Goal: Find contact information: Find contact information

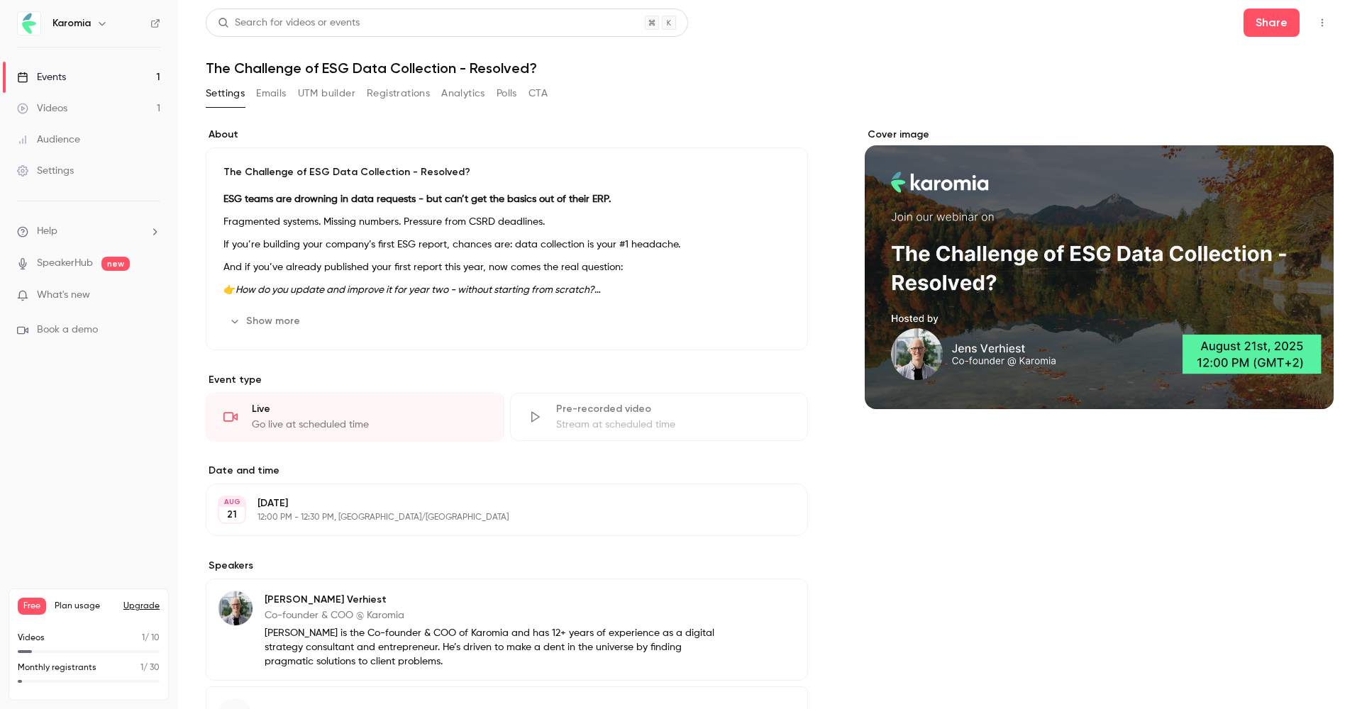
click at [281, 91] on button "Emails" at bounding box center [271, 93] width 30 height 23
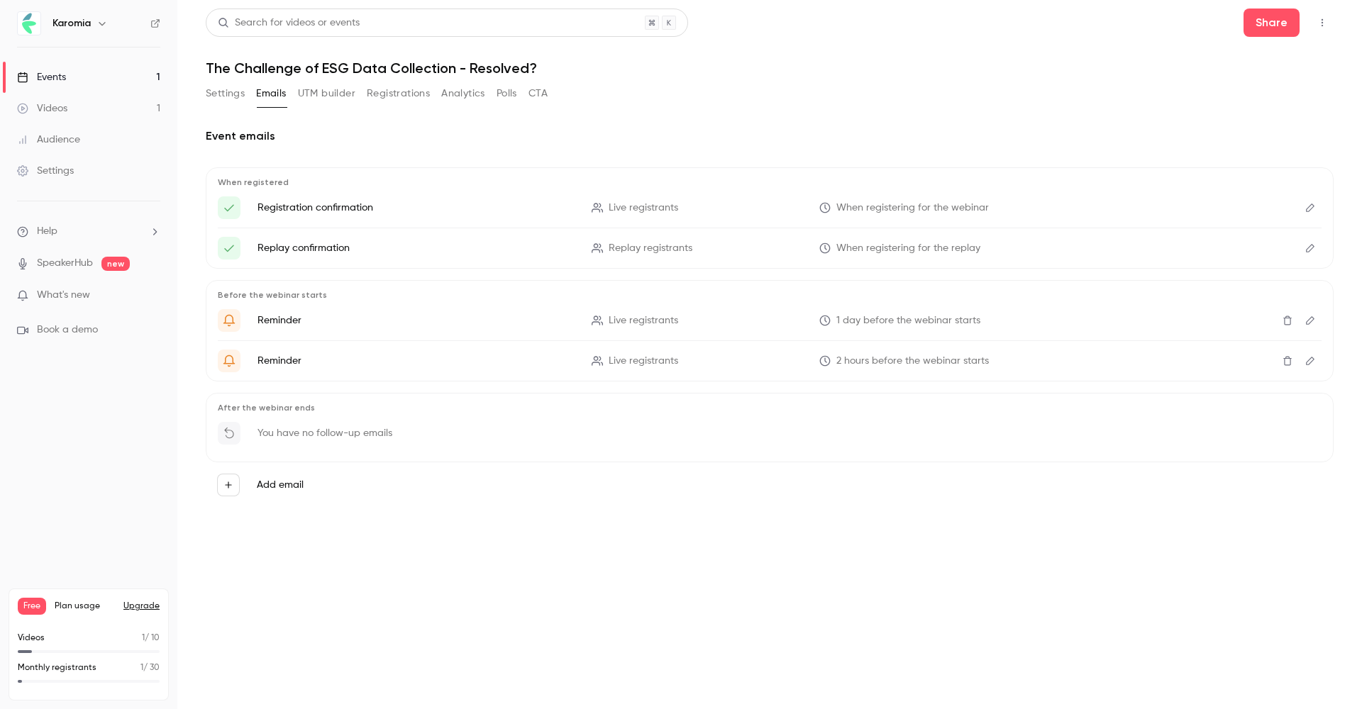
click at [333, 88] on button "UTM builder" at bounding box center [326, 93] width 57 height 23
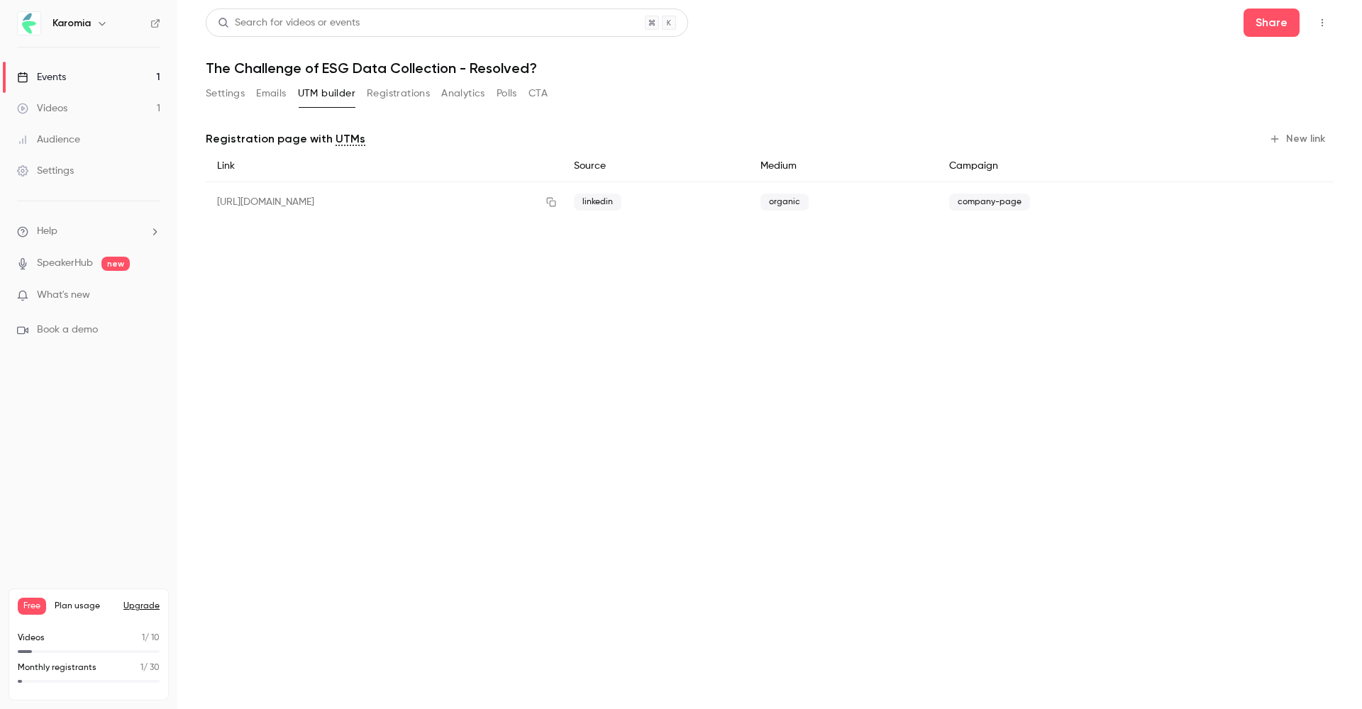
click at [391, 87] on button "Registrations" at bounding box center [398, 93] width 63 height 23
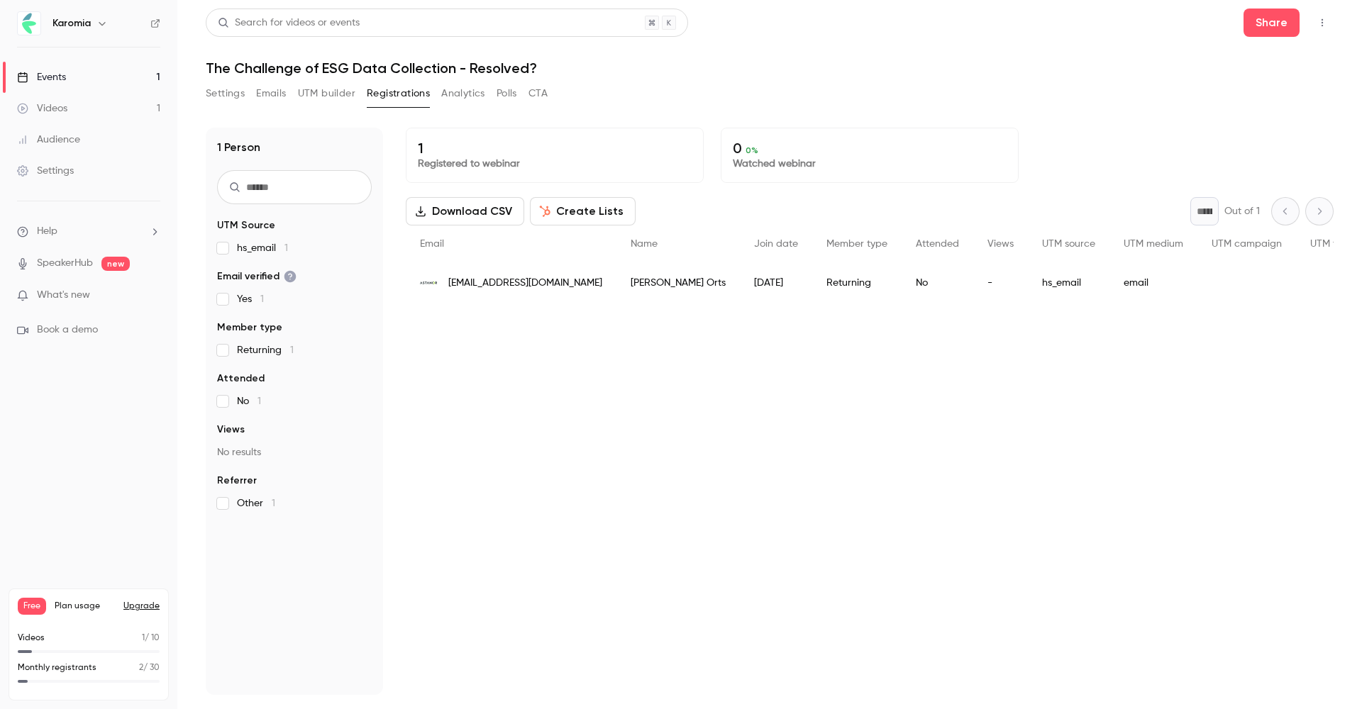
click at [489, 284] on span "[EMAIL_ADDRESS][DOMAIN_NAME]" at bounding box center [525, 283] width 154 height 15
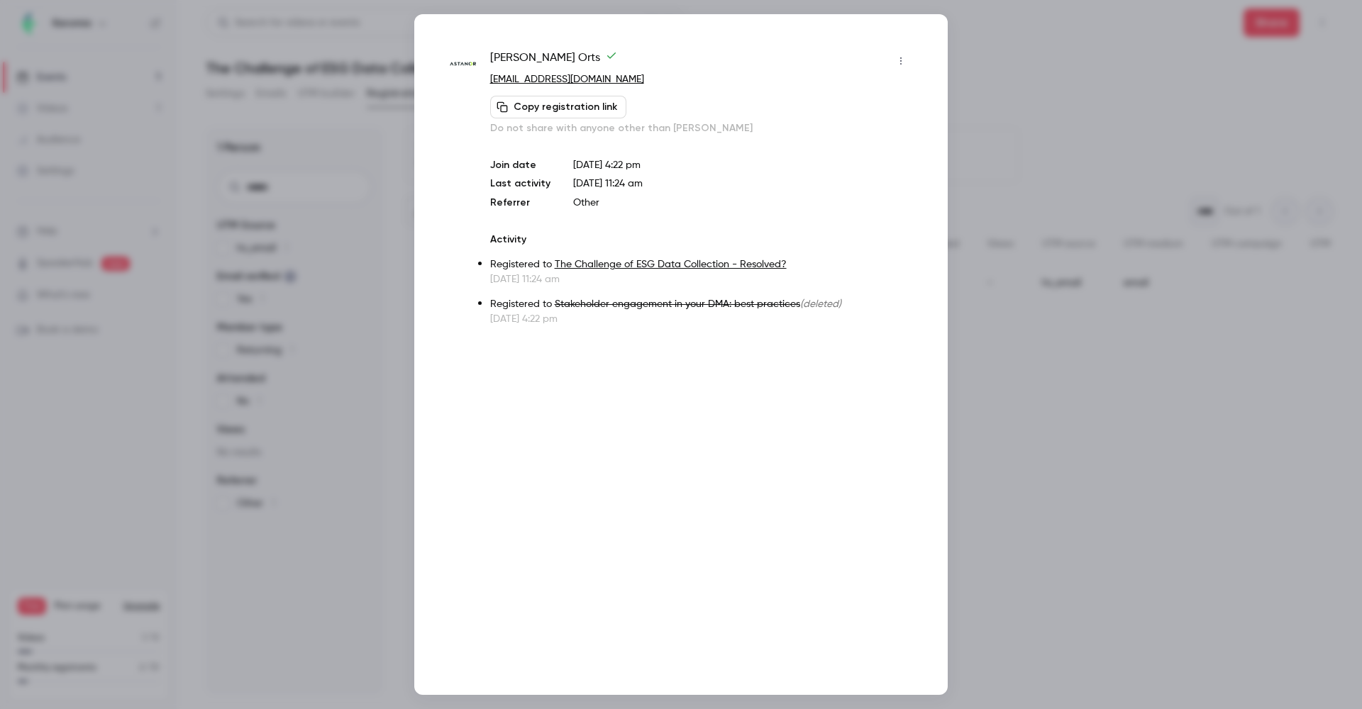
click at [1078, 449] on div at bounding box center [681, 354] width 1362 height 709
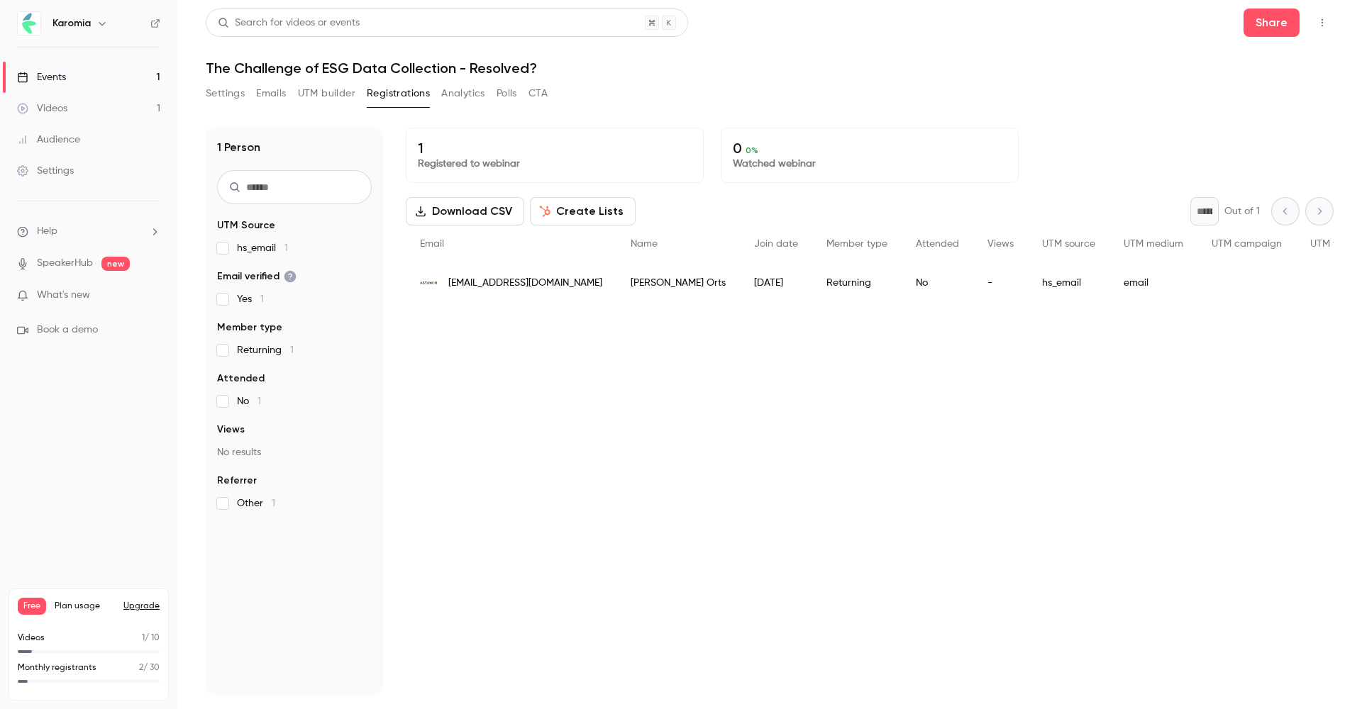
click at [489, 278] on span "[EMAIL_ADDRESS][DOMAIN_NAME]" at bounding box center [525, 283] width 154 height 15
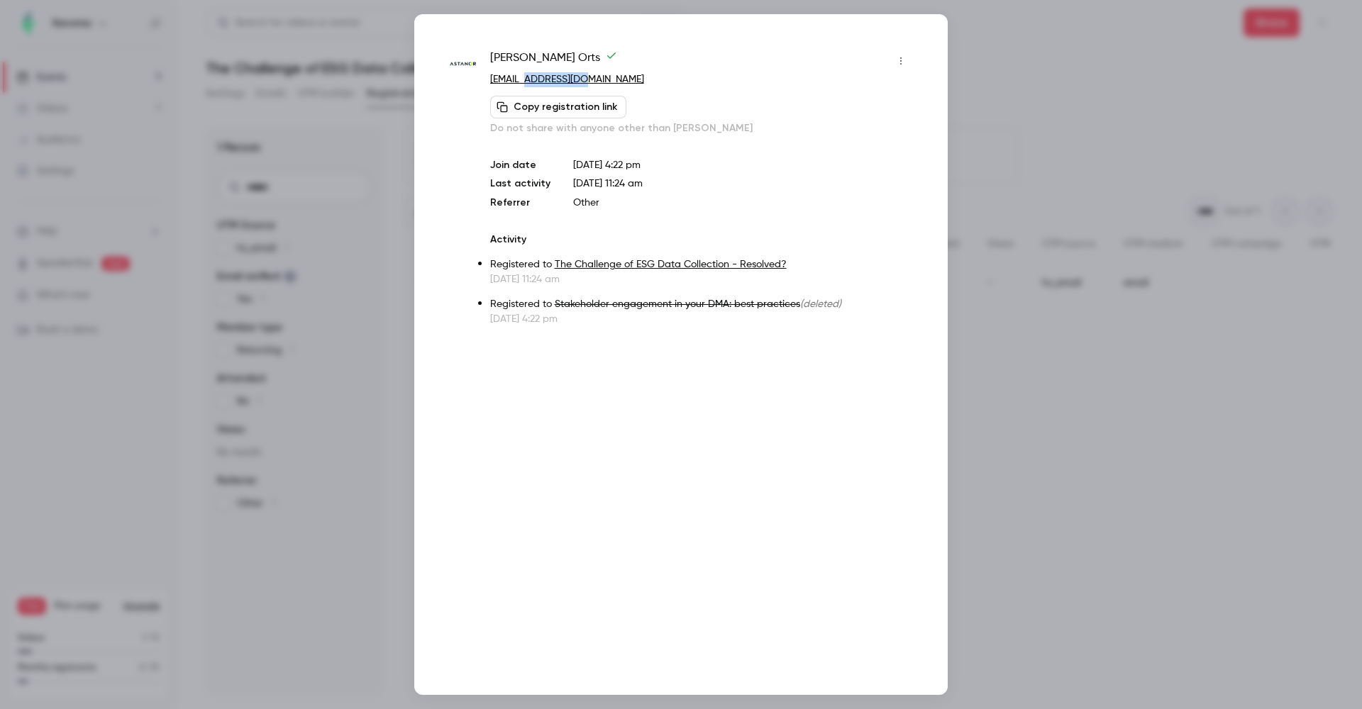
drag, startPoint x: 583, startPoint y: 83, endPoint x: 527, endPoint y: 80, distance: 56.1
click at [527, 80] on p "[EMAIL_ADDRESS][DOMAIN_NAME]" at bounding box center [701, 79] width 422 height 15
copy link "[DOMAIN_NAME]"
click at [1037, 62] on div at bounding box center [681, 354] width 1362 height 709
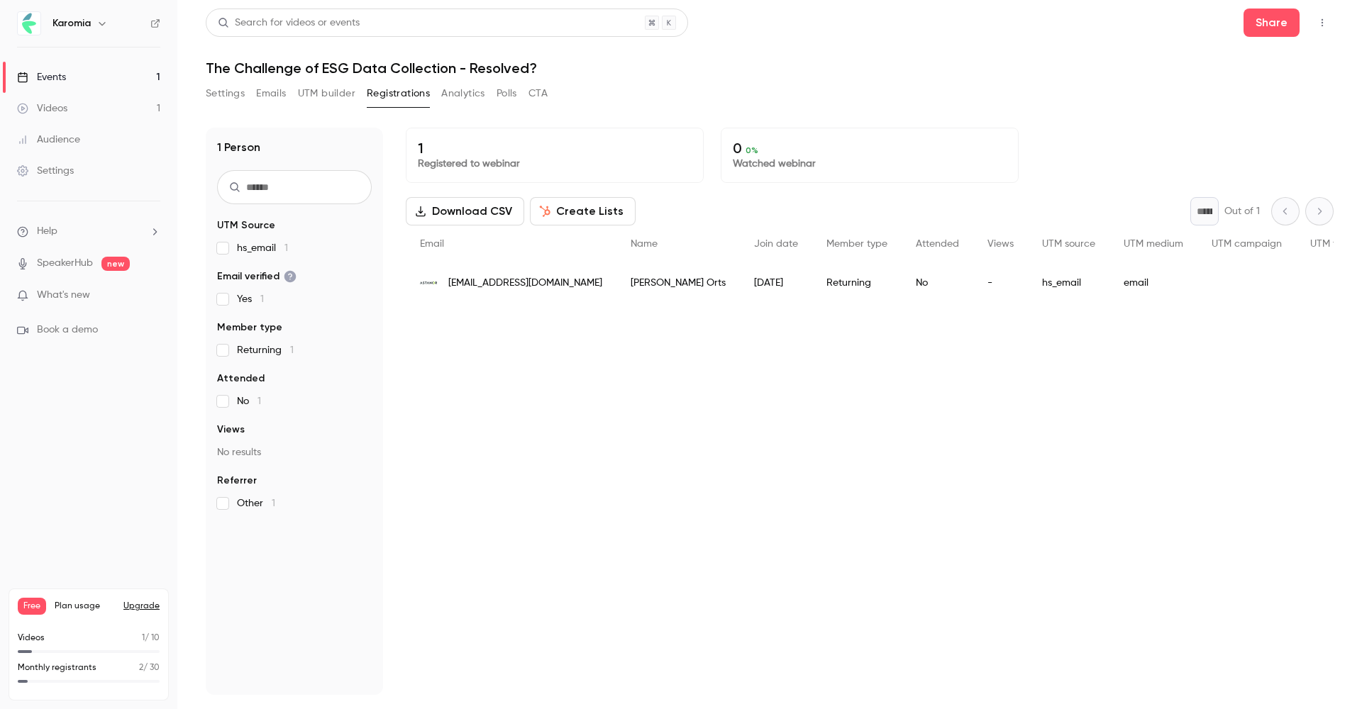
click at [263, 88] on button "Emails" at bounding box center [271, 93] width 30 height 23
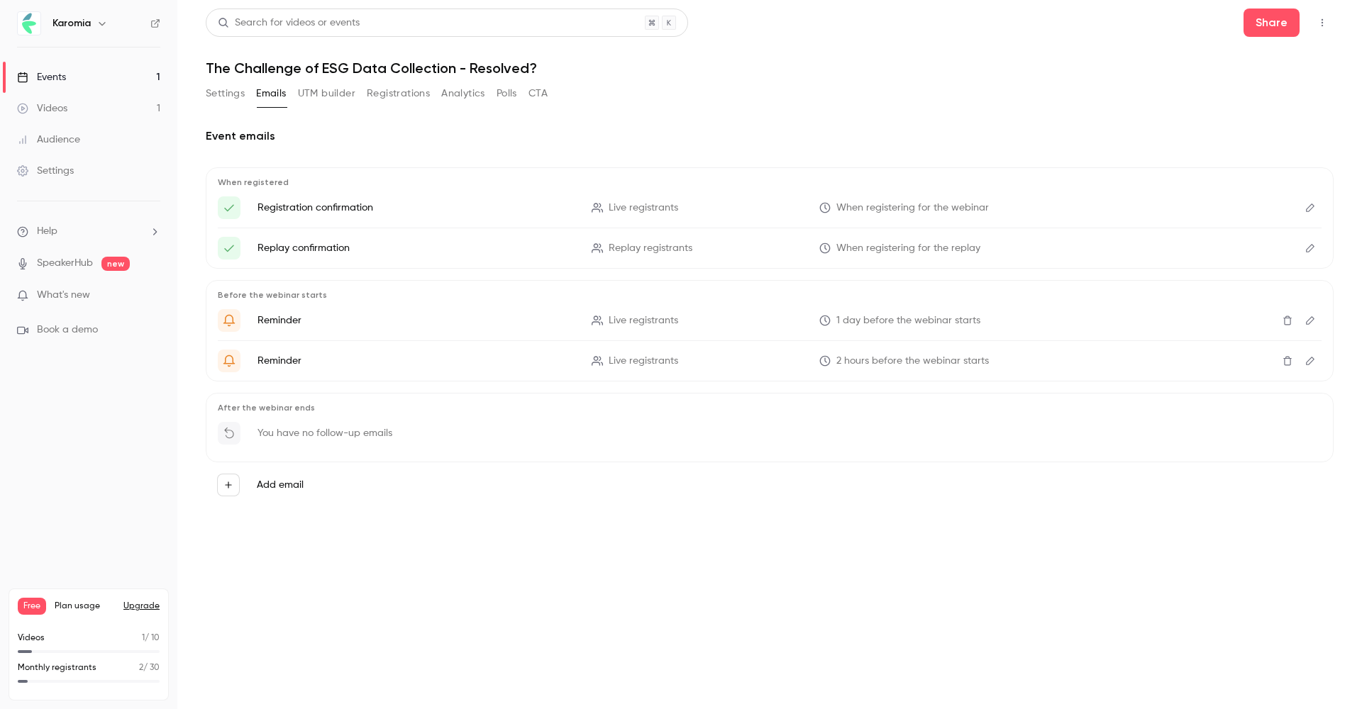
click at [231, 97] on button "Settings" at bounding box center [225, 93] width 39 height 23
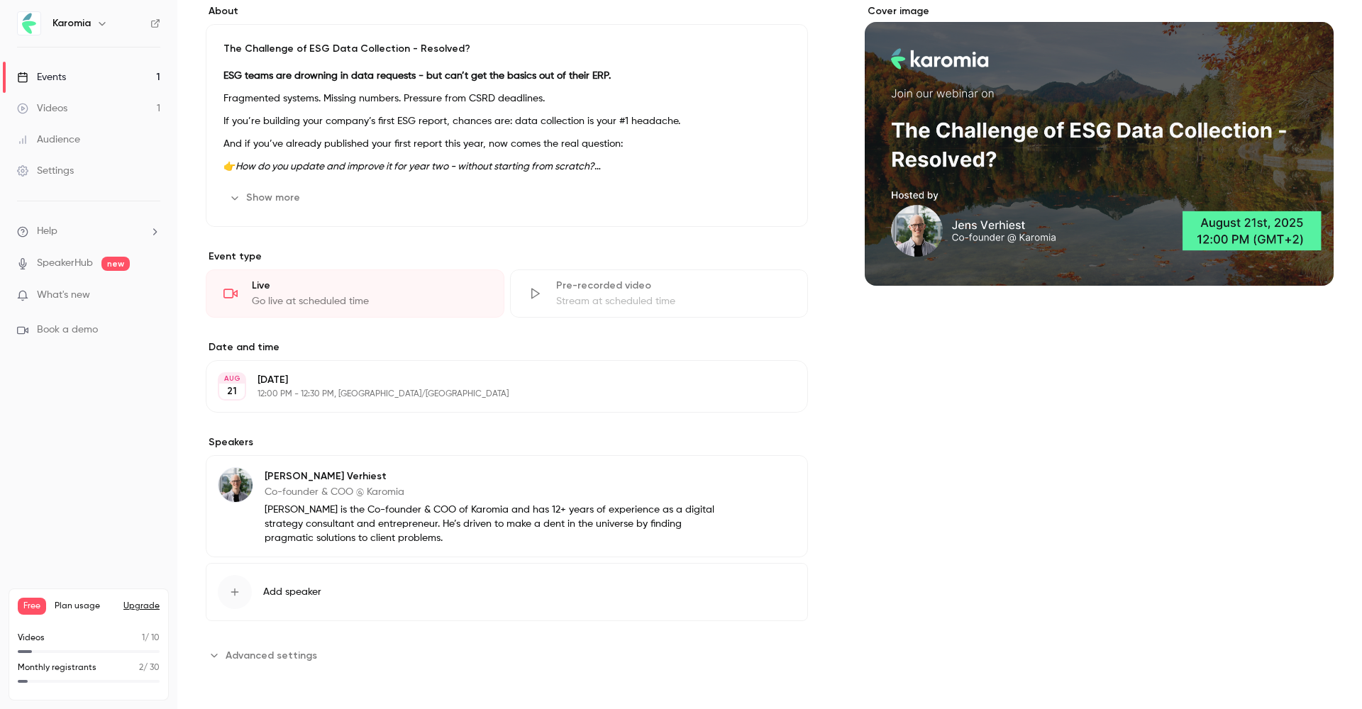
scroll to position [123, 0]
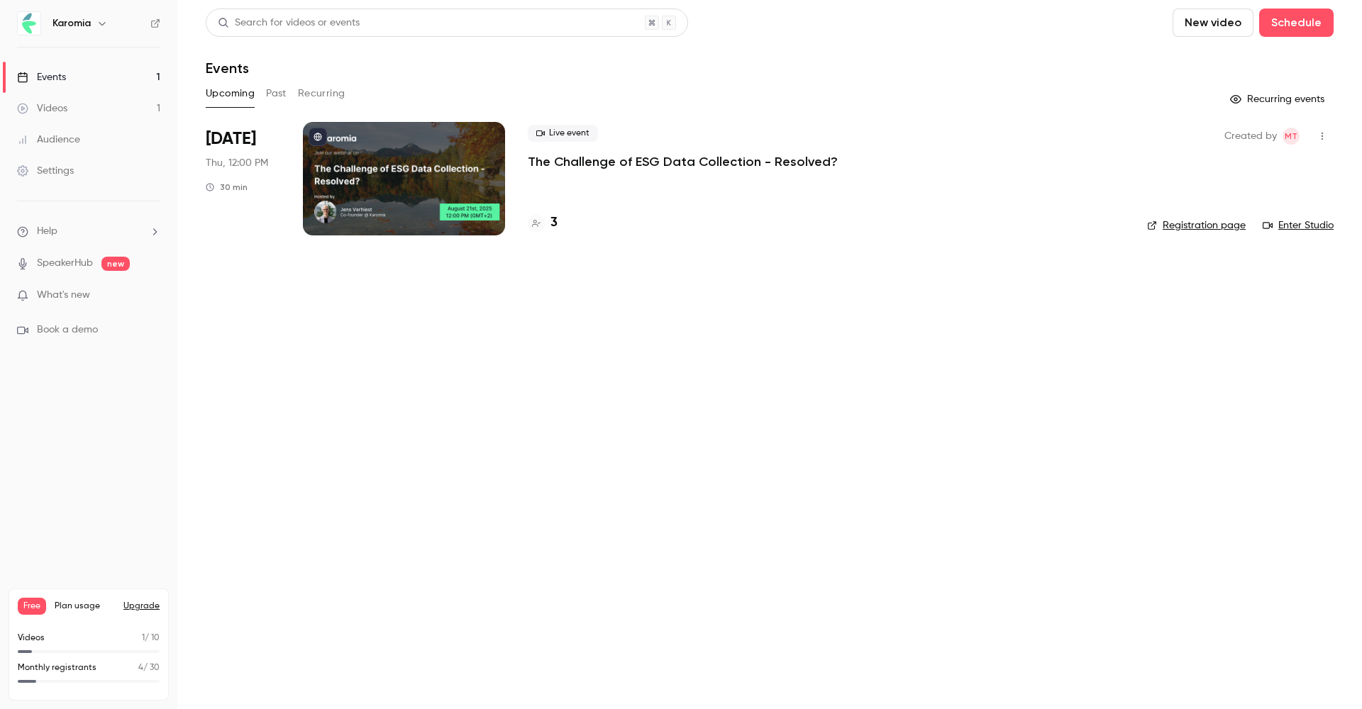
click at [555, 222] on h4 "3" at bounding box center [553, 222] width 7 height 19
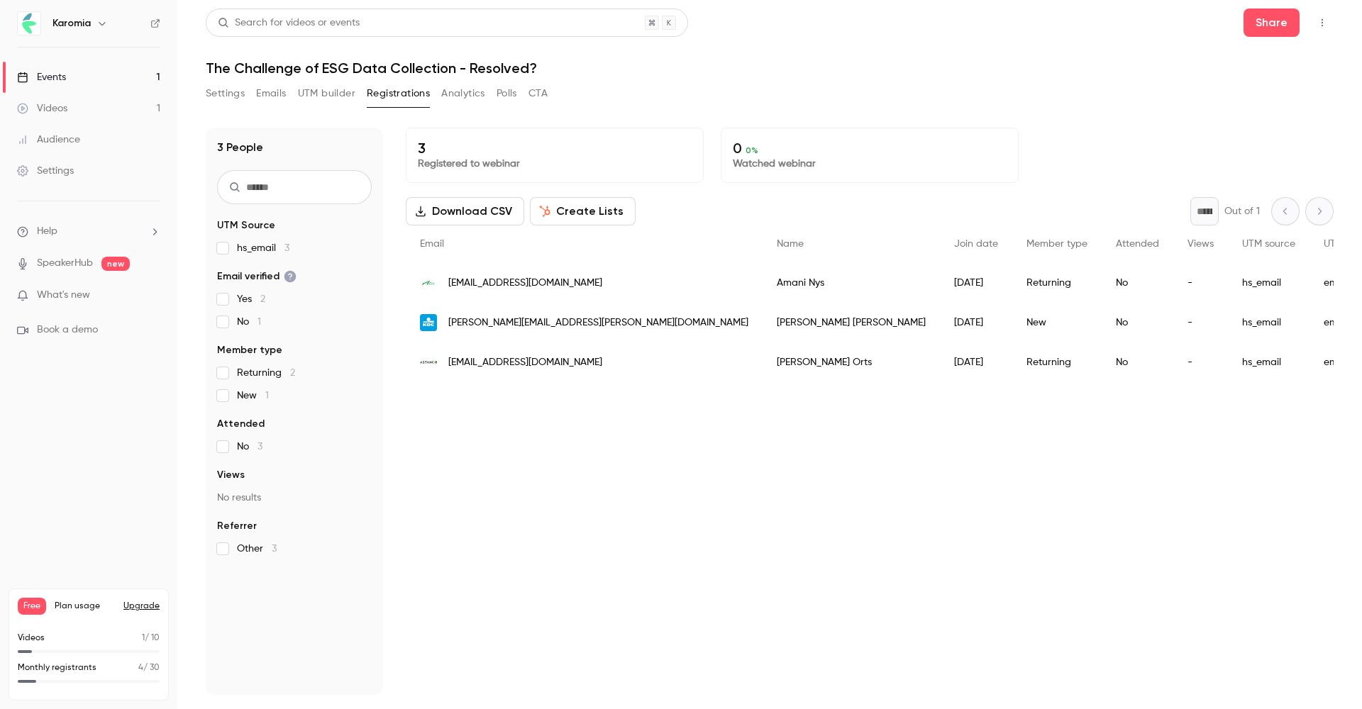
click at [228, 324] on label "No 1" at bounding box center [294, 322] width 155 height 14
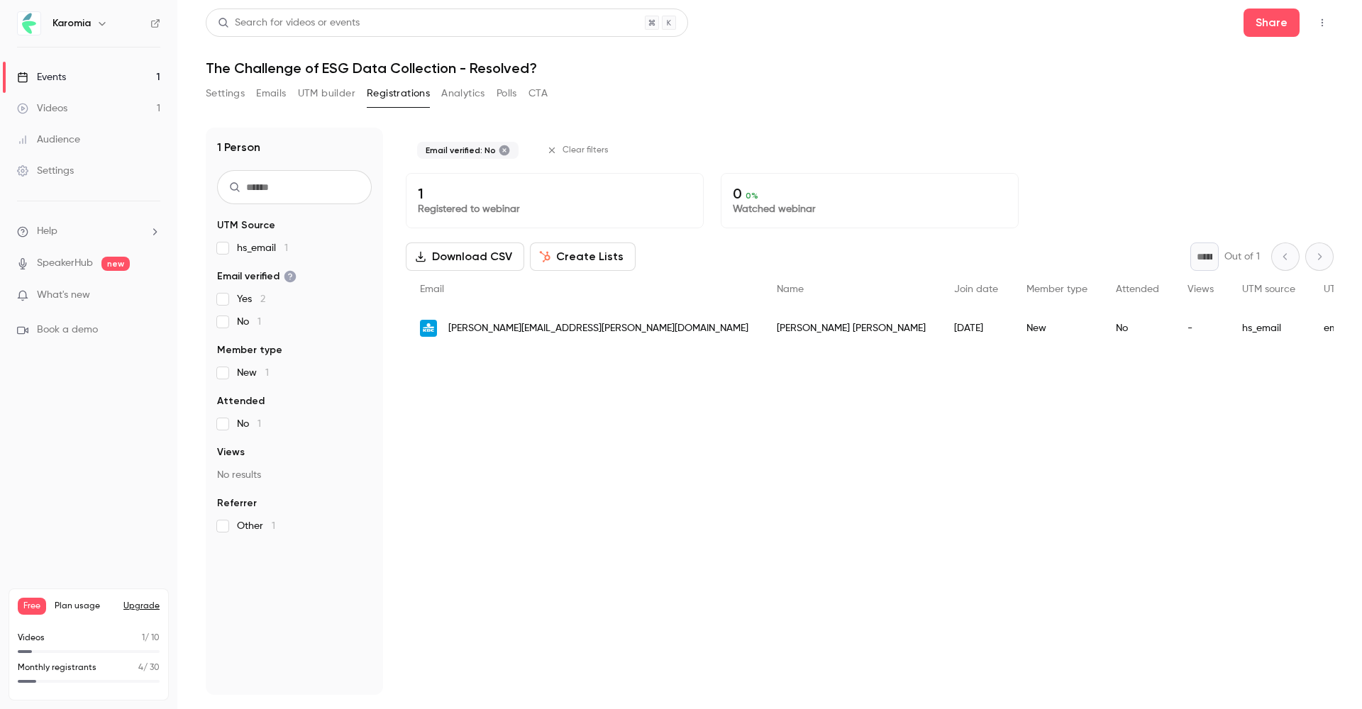
click at [228, 324] on label "No 1" at bounding box center [294, 322] width 155 height 14
